Goal: Information Seeking & Learning: Compare options

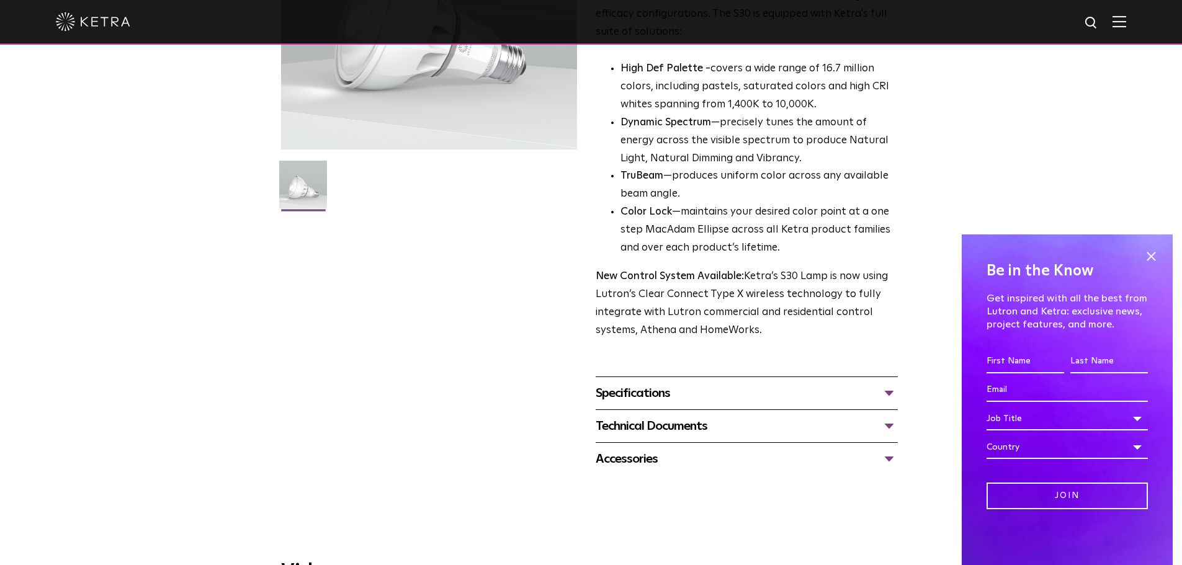
scroll to position [310, 0]
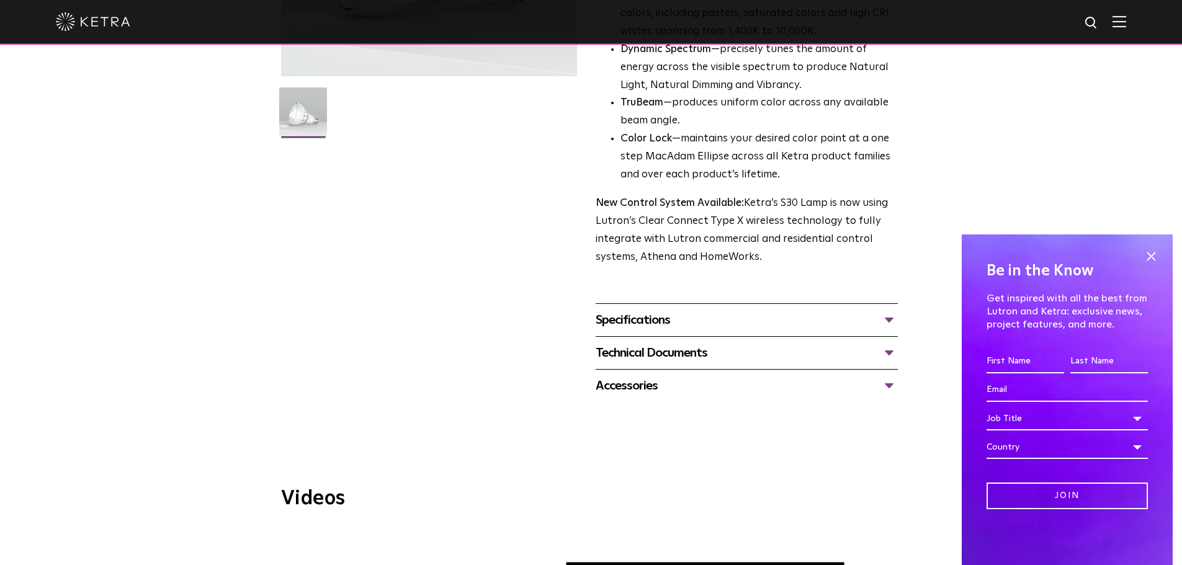
click at [783, 319] on div "Specifications" at bounding box center [746, 320] width 302 height 20
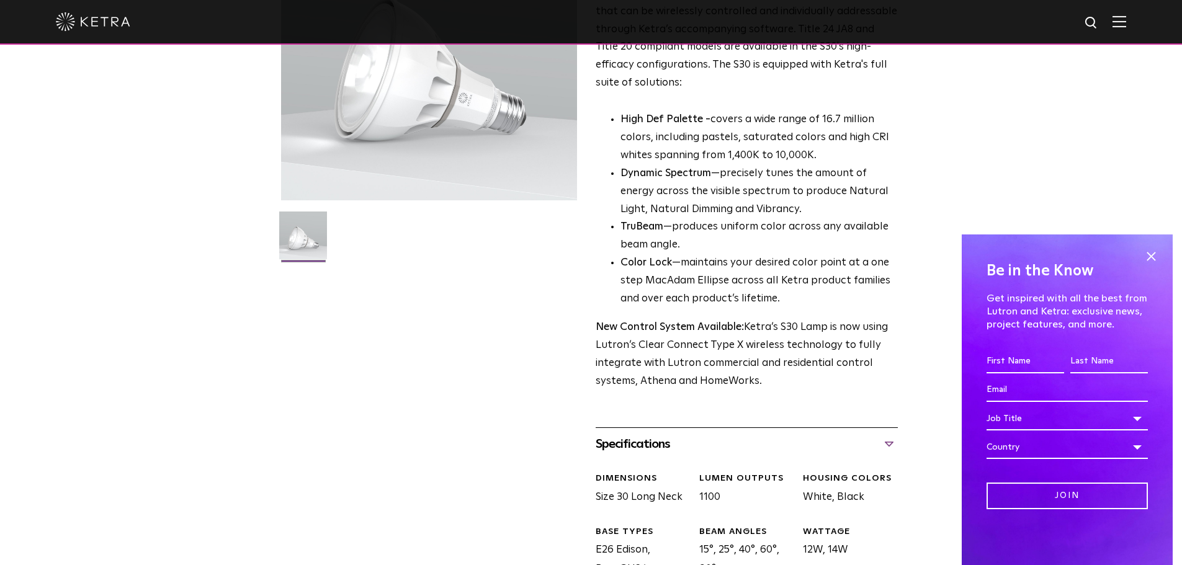
scroll to position [0, 0]
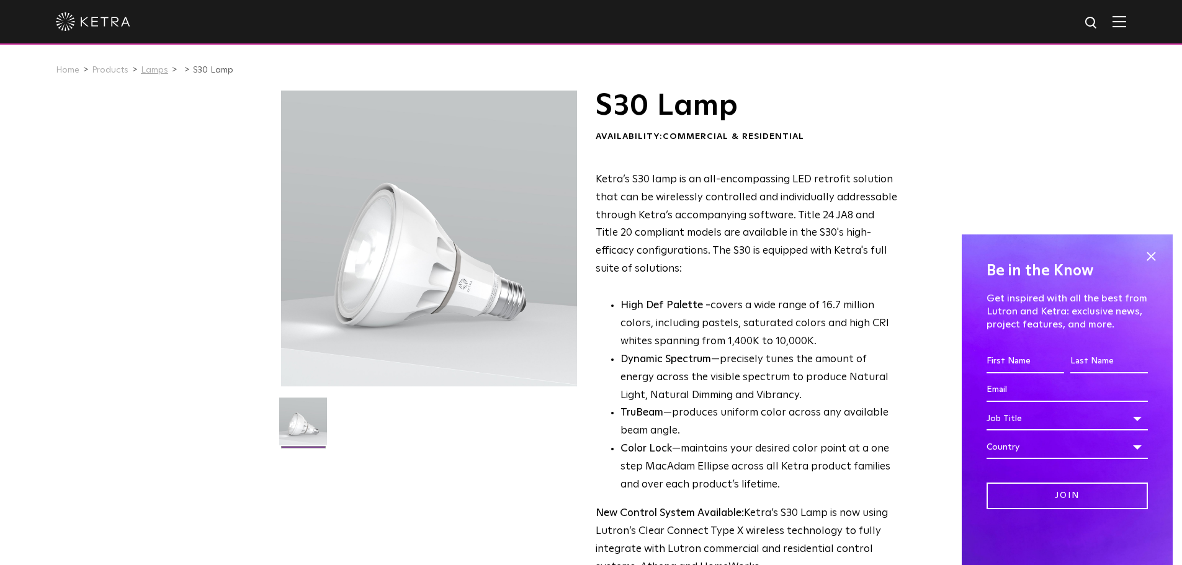
click at [145, 73] on link "Lamps" at bounding box center [154, 70] width 27 height 9
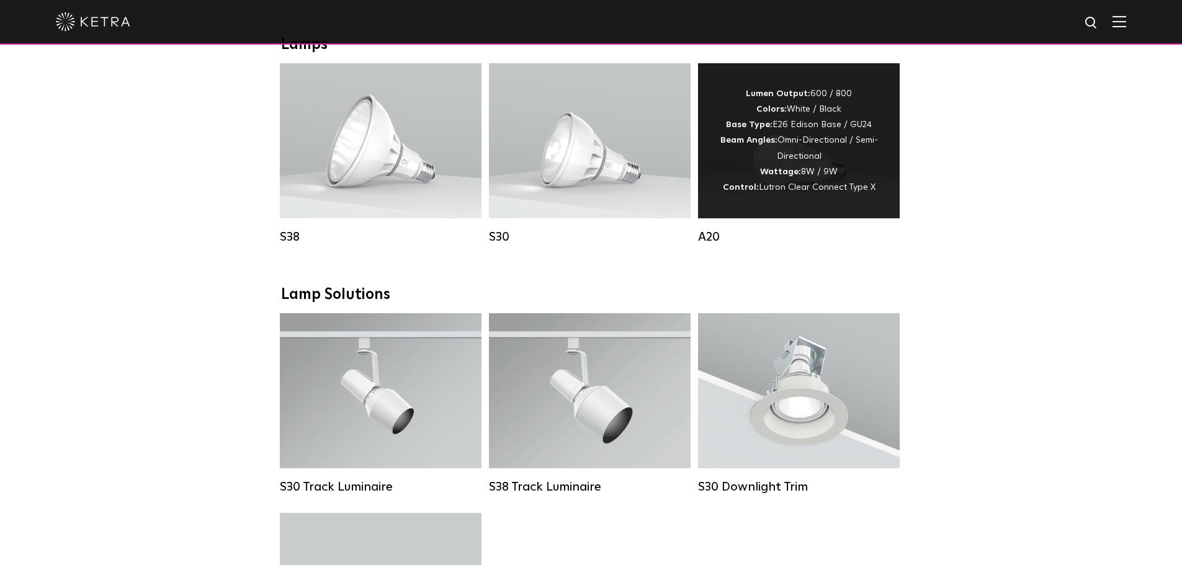
click at [778, 176] on strong "Wattage:" at bounding box center [780, 171] width 41 height 9
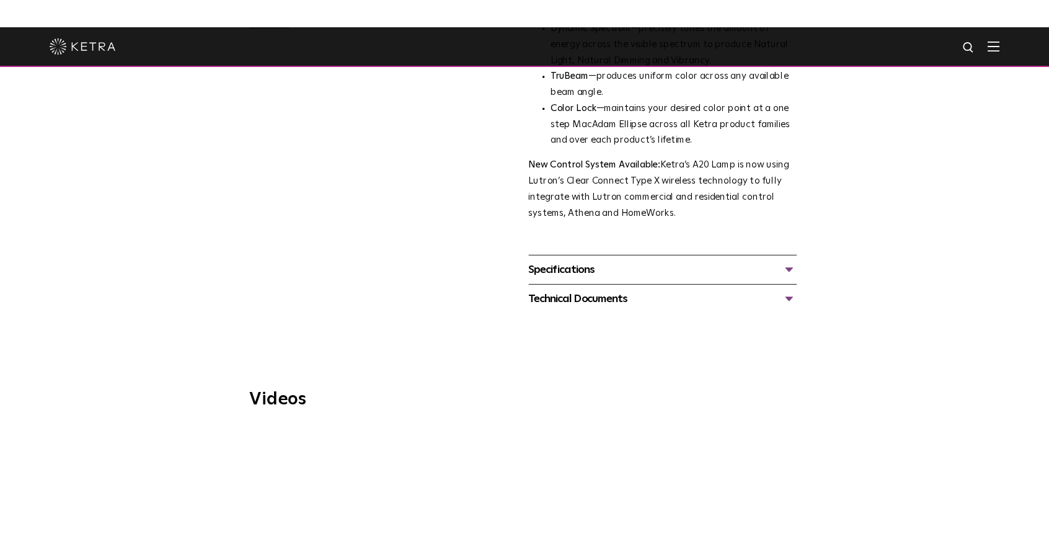
scroll to position [496, 0]
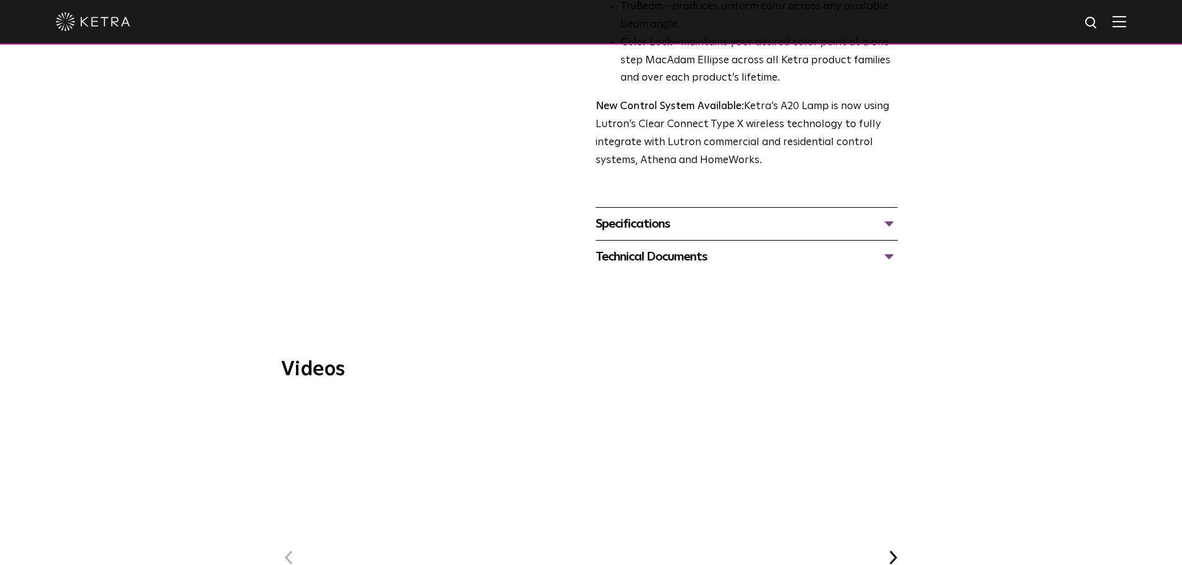
click at [677, 214] on div "Specifications" at bounding box center [746, 224] width 302 height 20
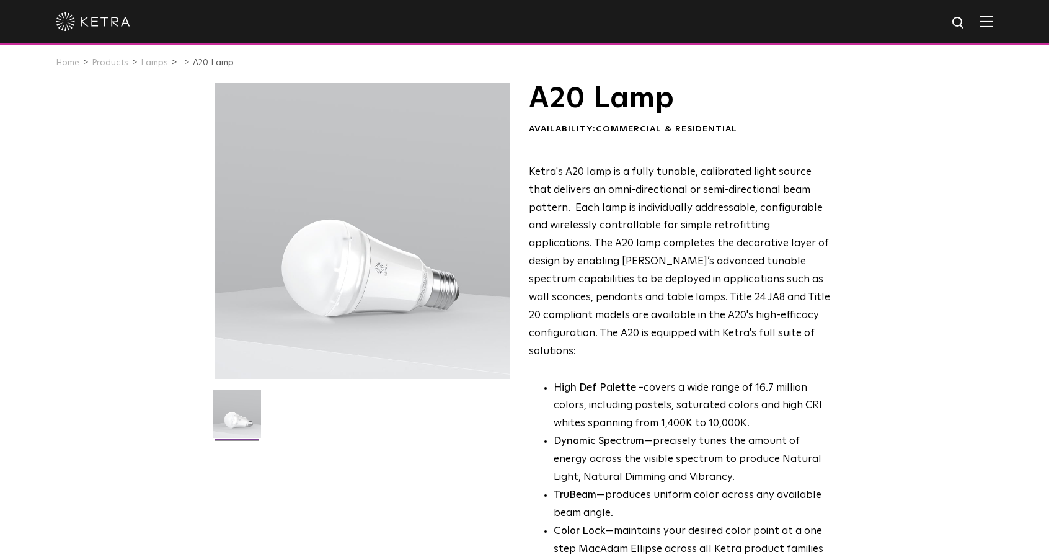
scroll to position [0, 0]
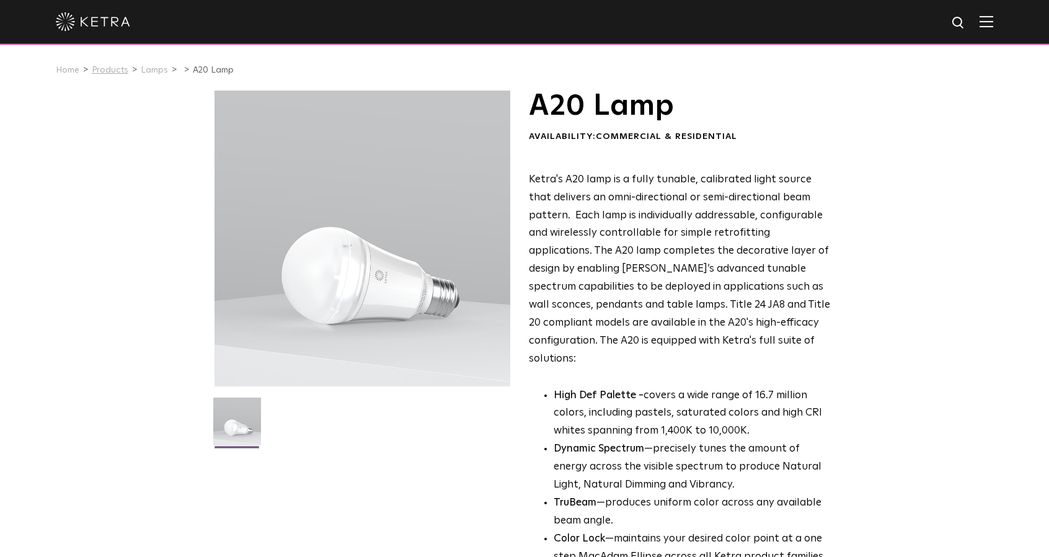
click at [115, 68] on link "Products" at bounding box center [110, 70] width 37 height 9
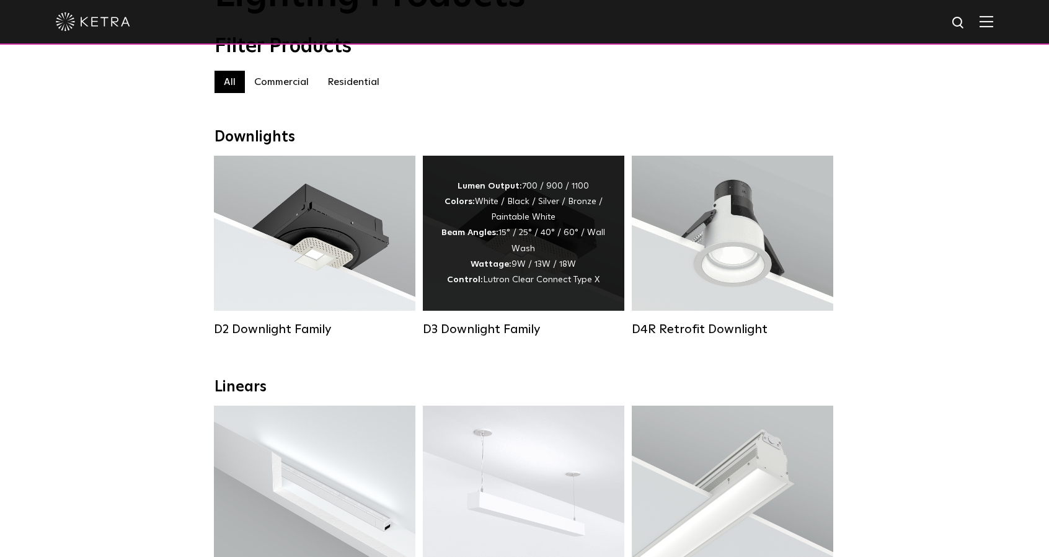
scroll to position [124, 0]
